Goal: Task Accomplishment & Management: Complete application form

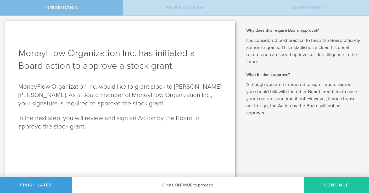
click at [324, 187] on button "Continue" at bounding box center [336, 185] width 65 height 16
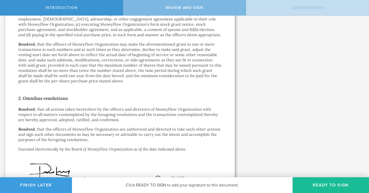
scroll to position [395, 0]
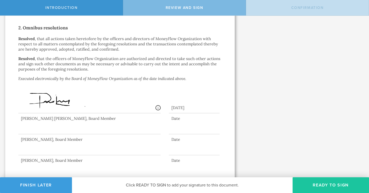
click at [317, 182] on button "Ready to Sign" at bounding box center [331, 185] width 77 height 16
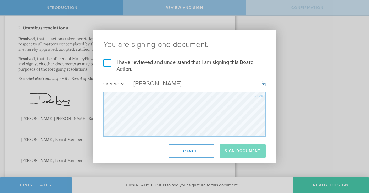
click at [106, 63] on label "I have reviewed and understand that I am signing this Board Action." at bounding box center [184, 66] width 162 height 14
click at [0, 0] on input "I have reviewed and understand that I am signing this Board Action." at bounding box center [0, 0] width 0 height 0
click at [231, 150] on button "Sign Document" at bounding box center [243, 150] width 46 height 13
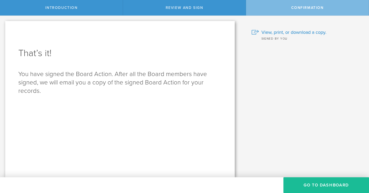
scroll to position [0, 0]
click at [312, 182] on button "Go to Dashboard" at bounding box center [327, 185] width 86 height 16
click at [300, 181] on button "Go to Dashboard" at bounding box center [327, 185] width 86 height 16
